Goal: Browse casually: Explore the website without a specific task or goal

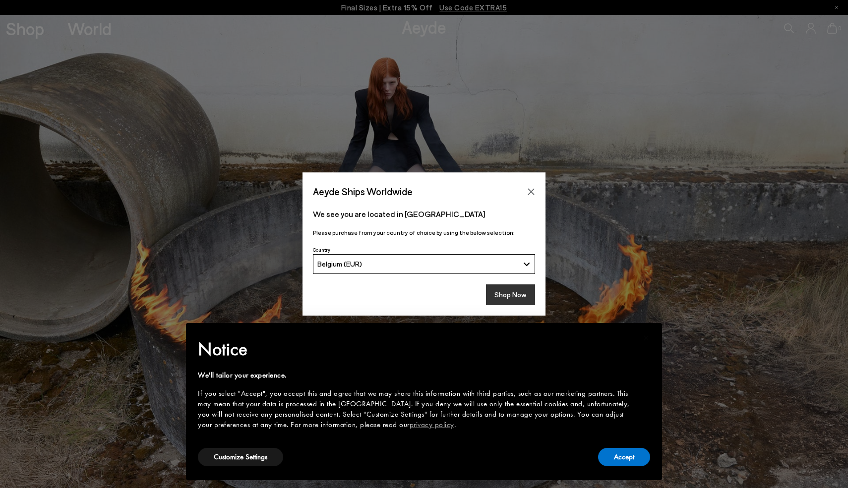
click at [514, 293] on button "Shop Now" at bounding box center [510, 295] width 49 height 21
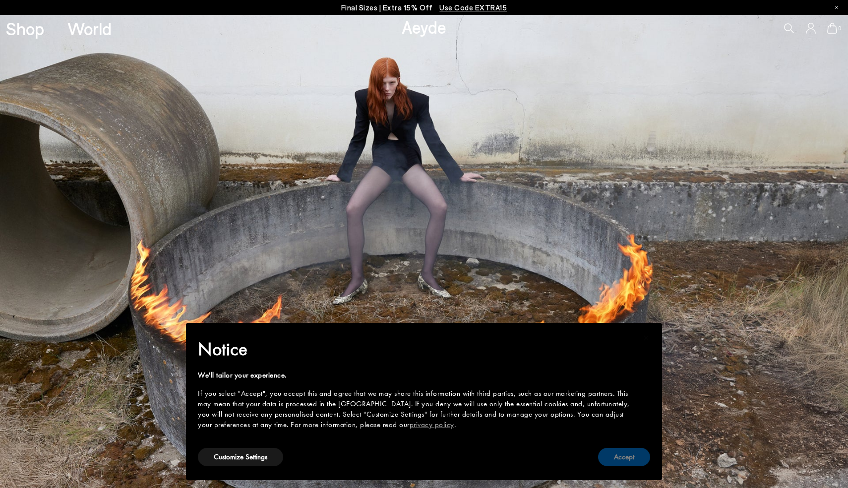
click at [627, 457] on button "Accept" at bounding box center [624, 457] width 52 height 18
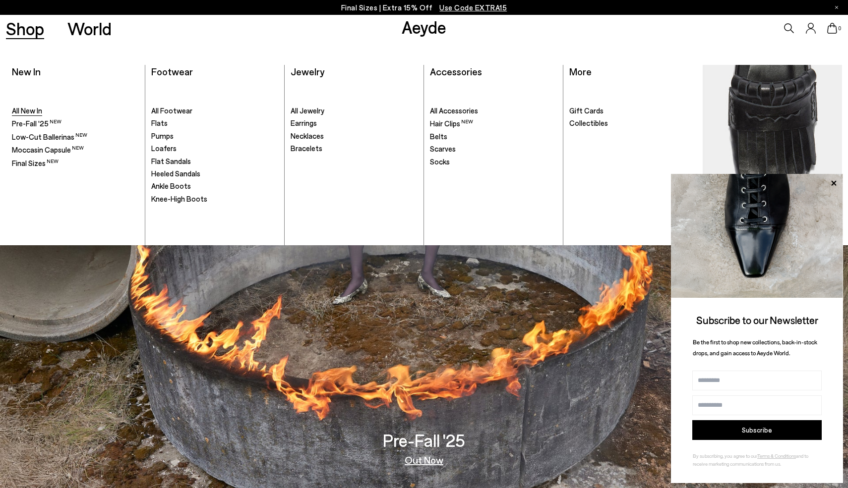
click at [36, 109] on span "All New In" at bounding box center [27, 110] width 30 height 9
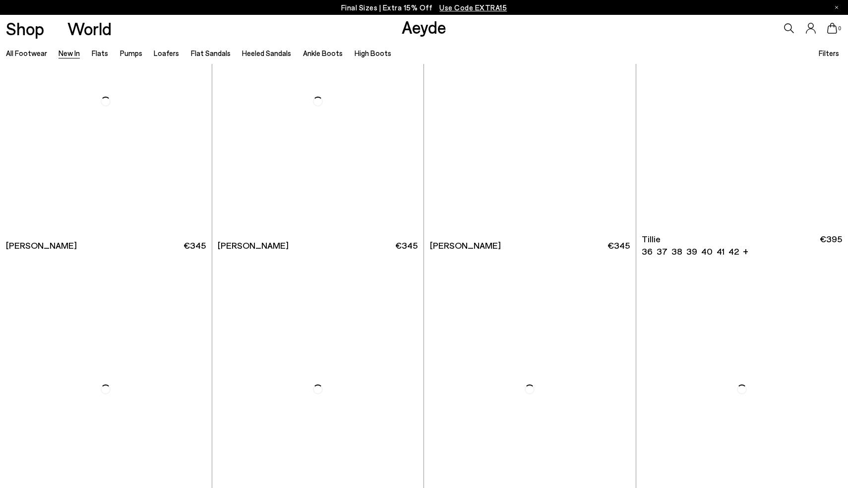
scroll to position [2113, 0]
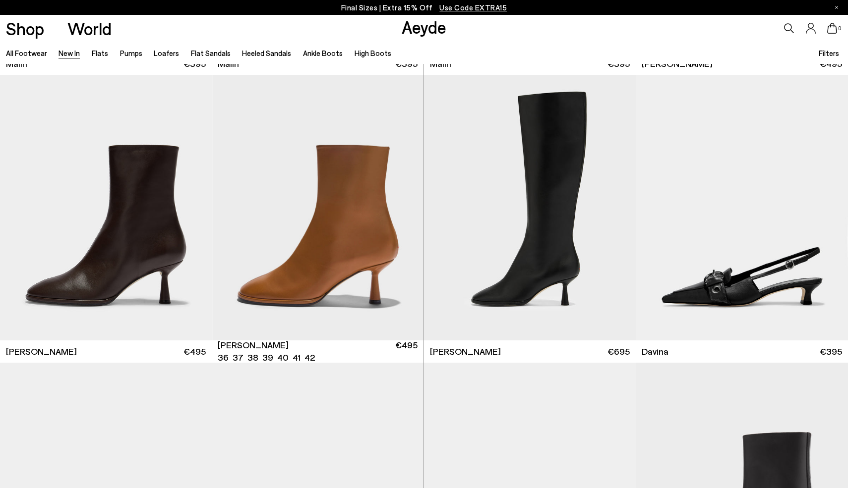
scroll to position [3162, 0]
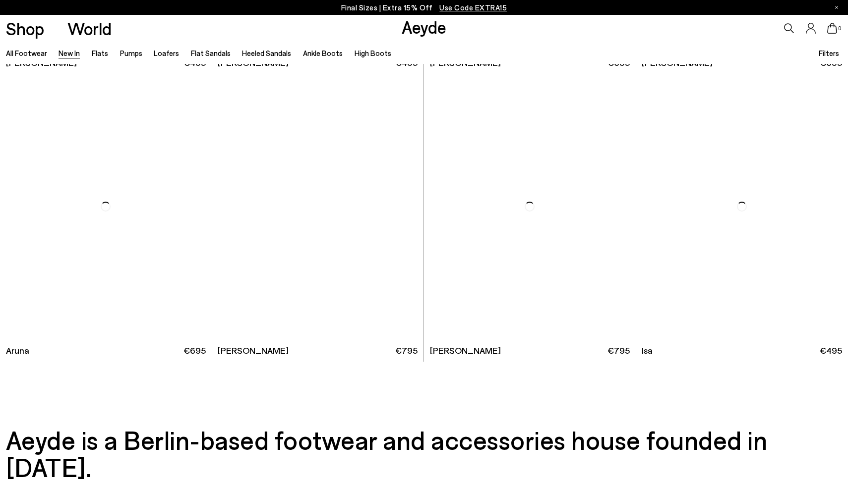
scroll to position [9499, 0]
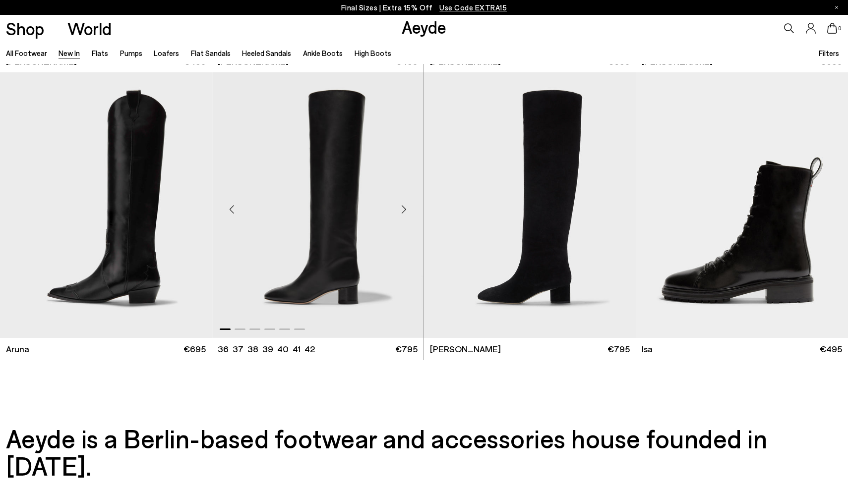
click at [328, 239] on img "1 / 6" at bounding box center [318, 205] width 212 height 266
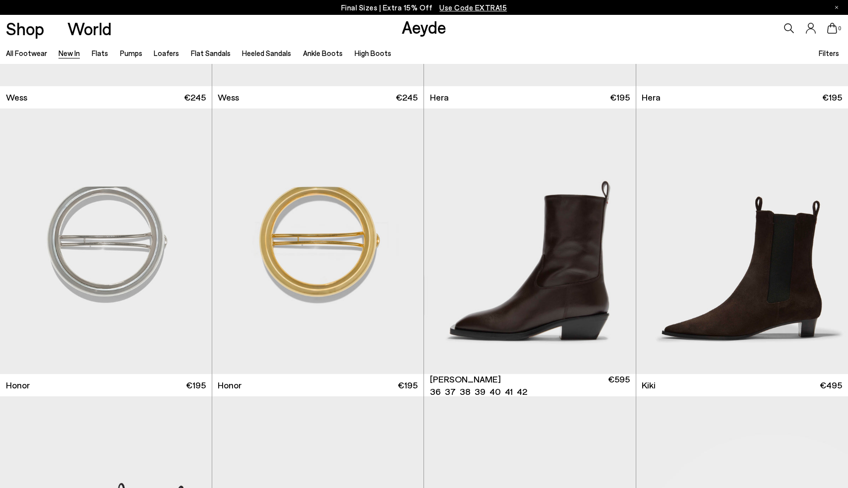
scroll to position [8021, 0]
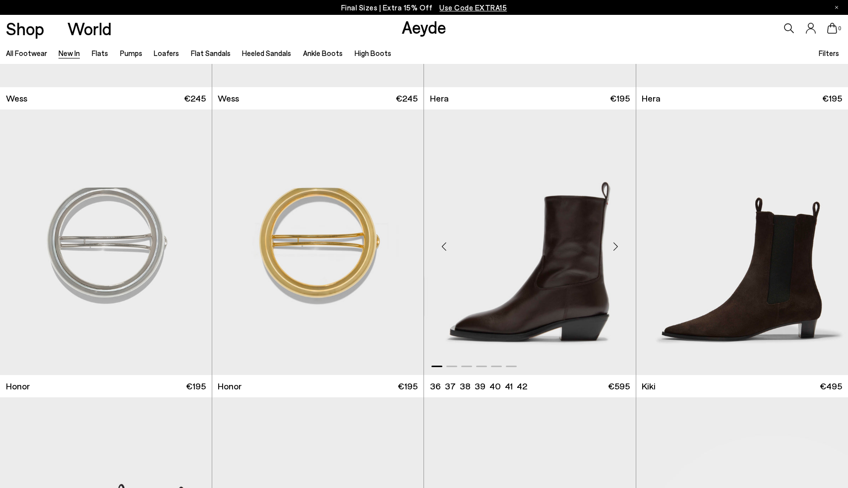
click at [539, 287] on img "1 / 6" at bounding box center [530, 243] width 212 height 266
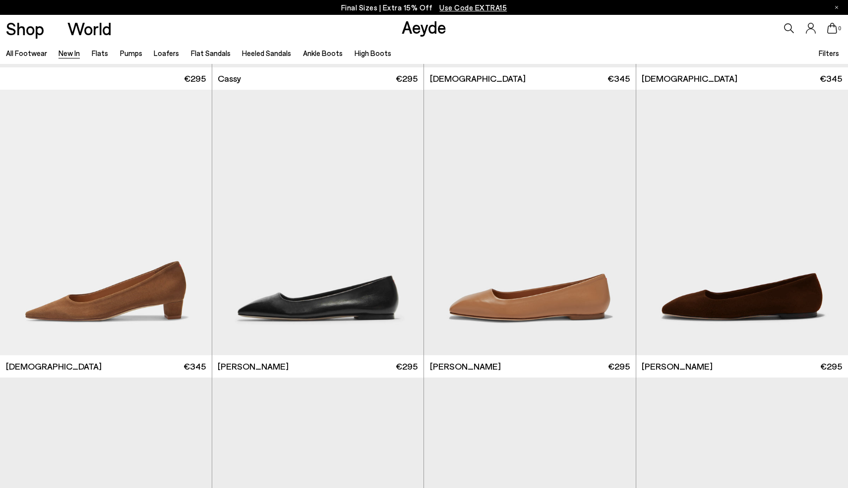
scroll to position [4847, 0]
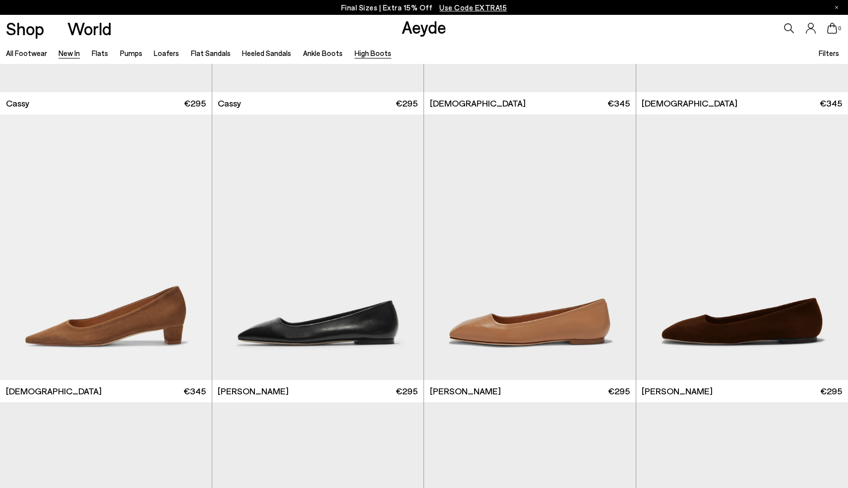
click at [370, 58] on link "High Boots" at bounding box center [373, 53] width 37 height 9
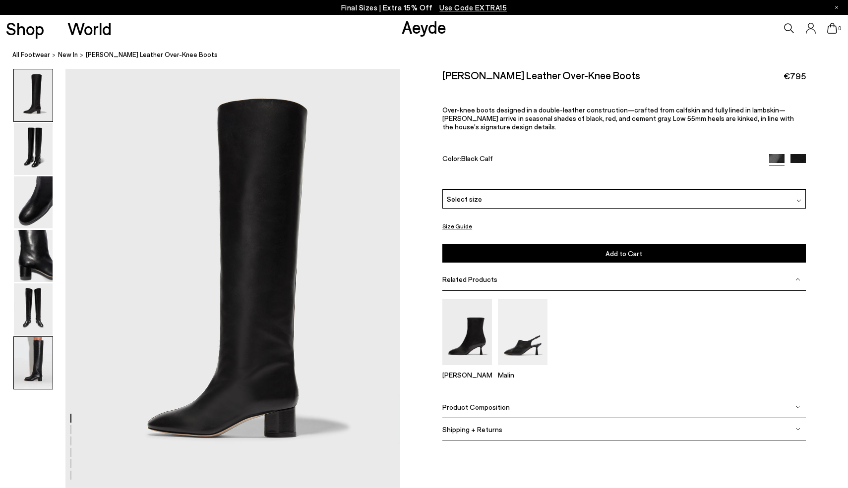
click at [36, 356] on img at bounding box center [33, 363] width 39 height 52
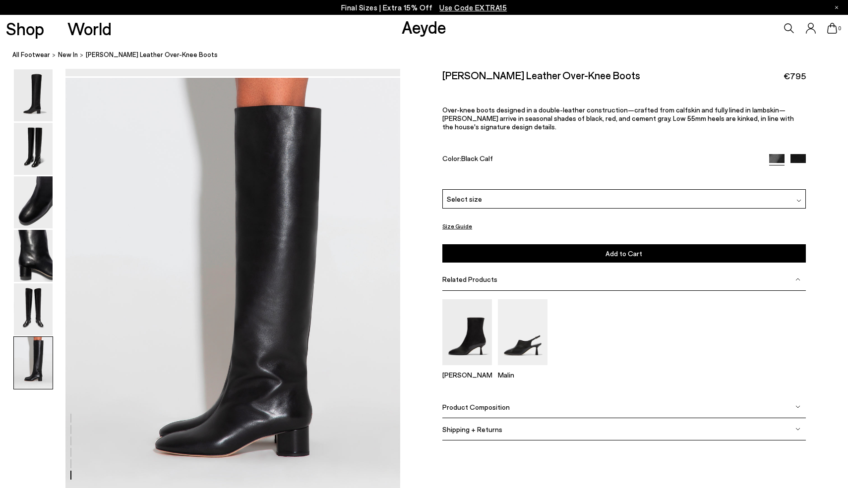
scroll to position [2205, 0]
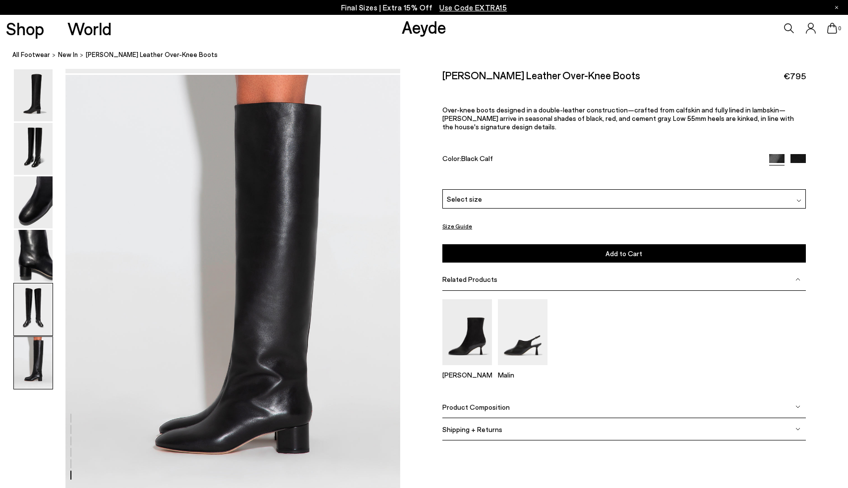
click at [37, 297] on img at bounding box center [33, 310] width 39 height 52
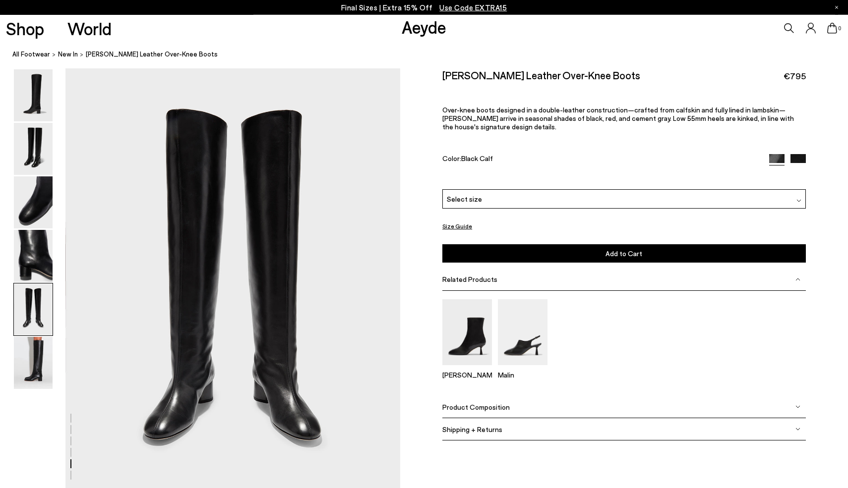
scroll to position [1764, 0]
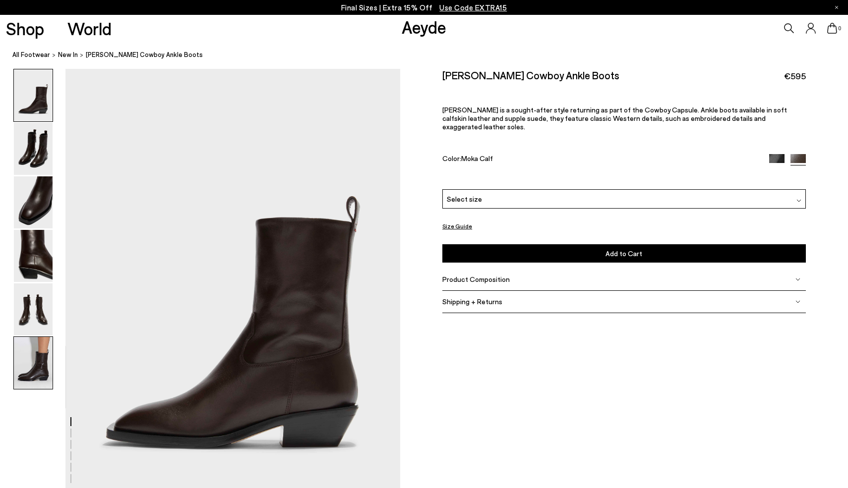
click at [48, 353] on img at bounding box center [33, 363] width 39 height 52
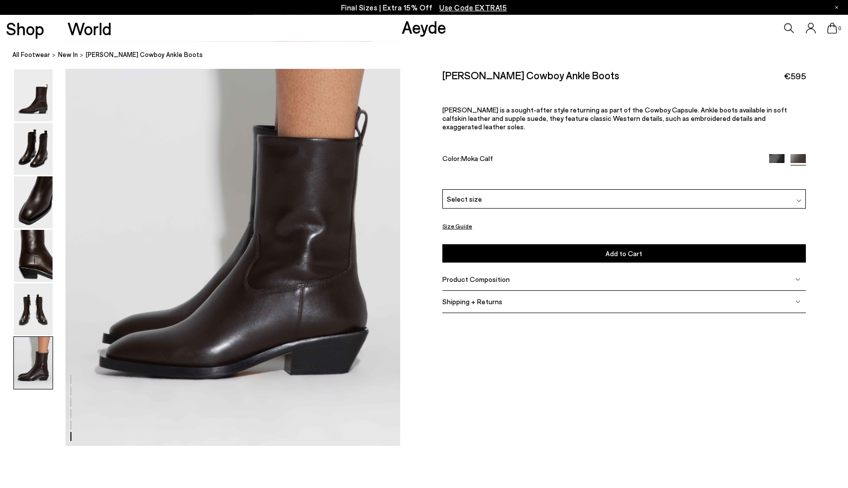
scroll to position [2306, 0]
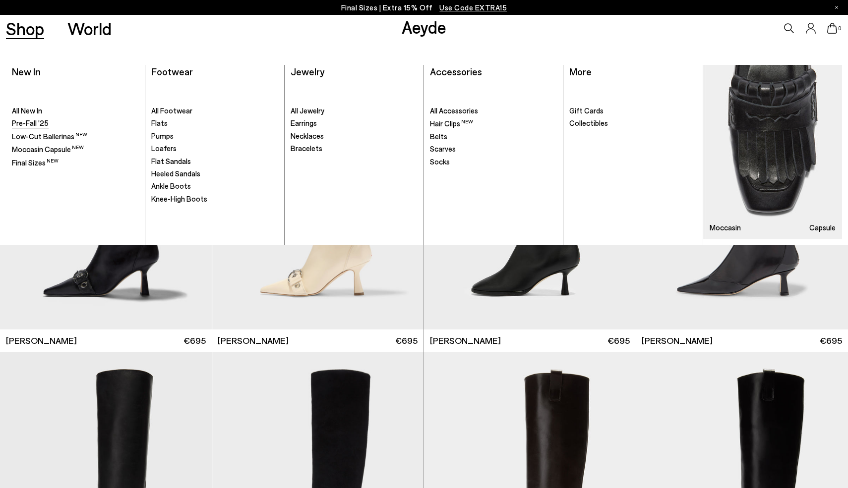
click at [29, 125] on span "Pre-Fall '25" at bounding box center [30, 123] width 37 height 9
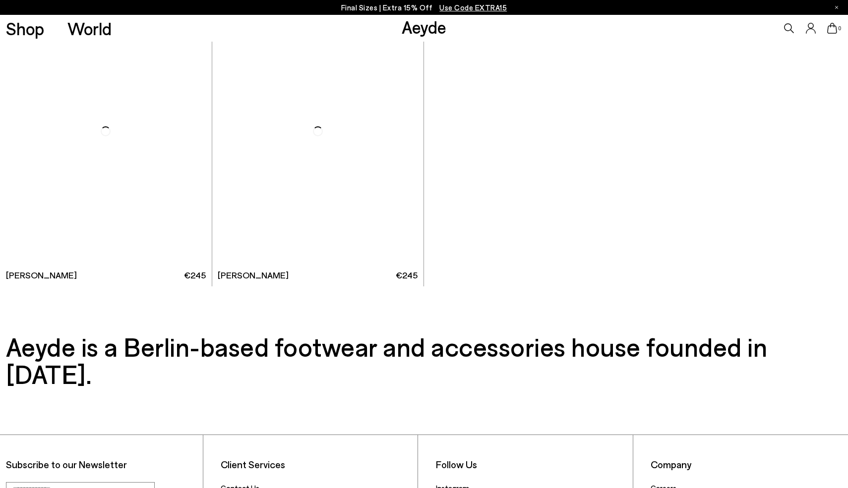
scroll to position [7459, 0]
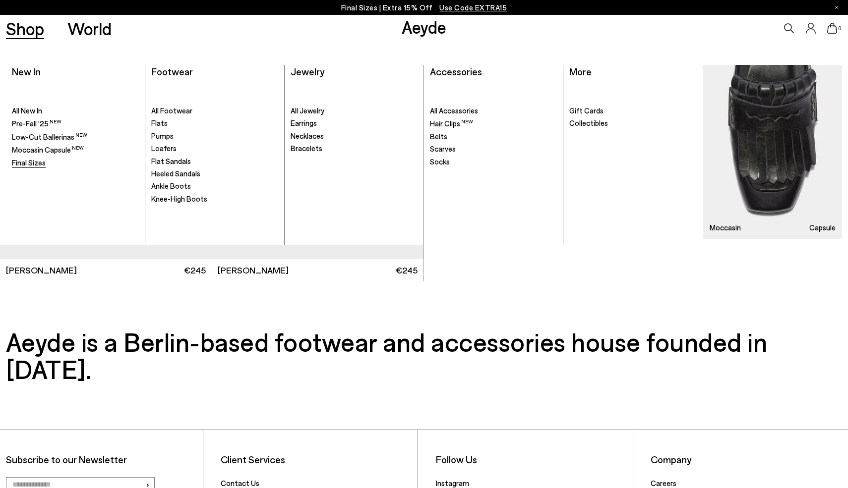
click at [36, 162] on span "Final Sizes" at bounding box center [29, 162] width 34 height 9
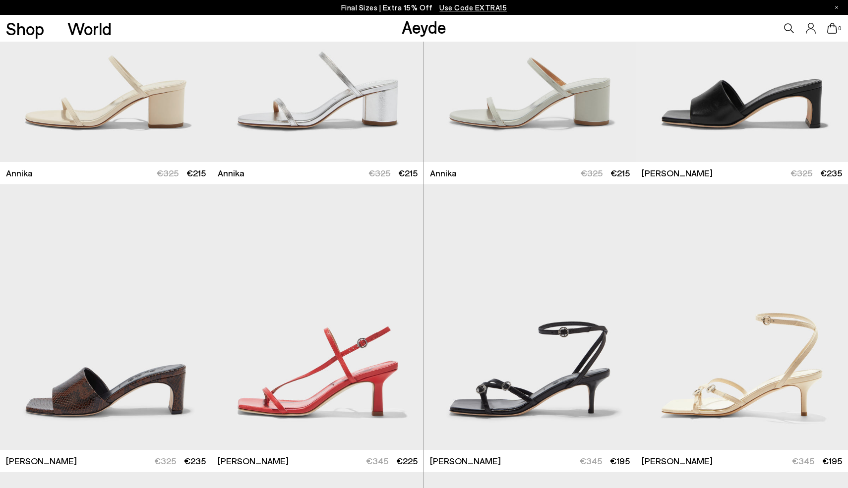
scroll to position [1000, 0]
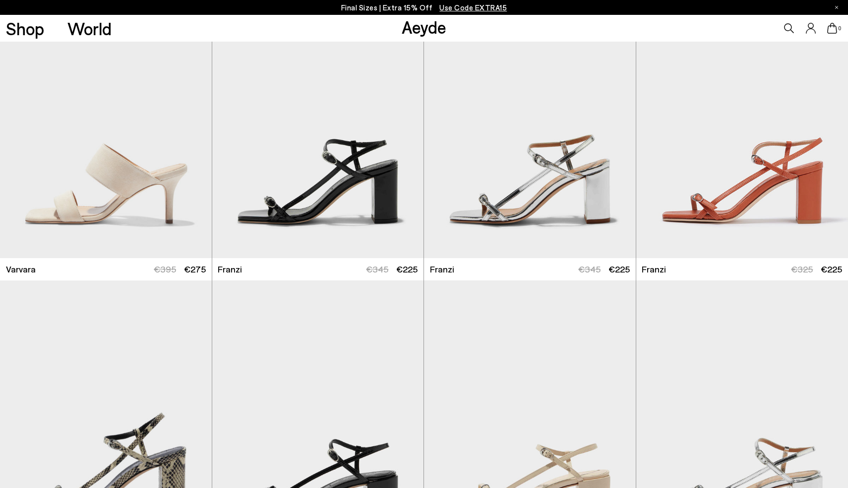
scroll to position [2927, 0]
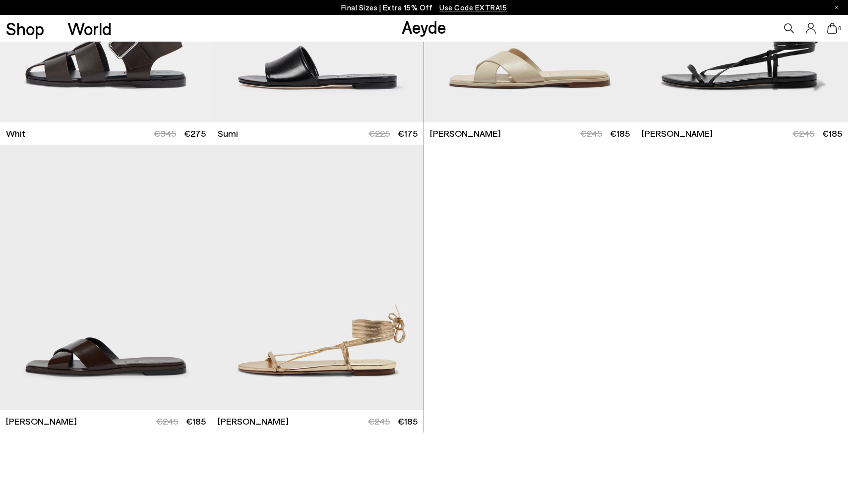
scroll to position [7260, 0]
